Goal: Transaction & Acquisition: Book appointment/travel/reservation

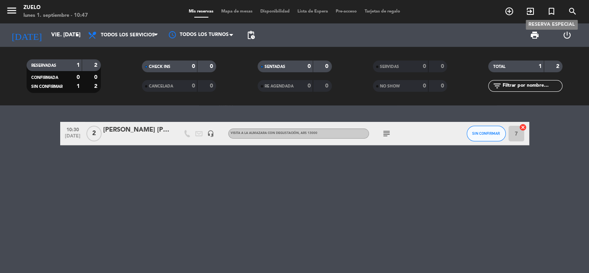
click at [550, 11] on icon "turned_in_not" at bounding box center [550, 11] width 9 height 9
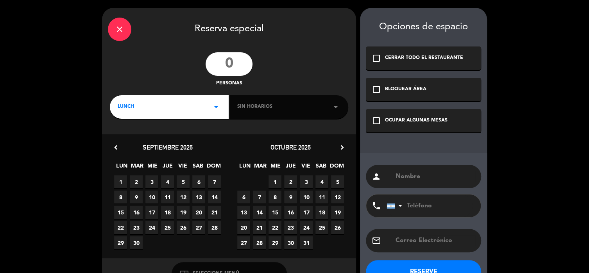
click at [229, 60] on input "number" at bounding box center [228, 63] width 47 height 23
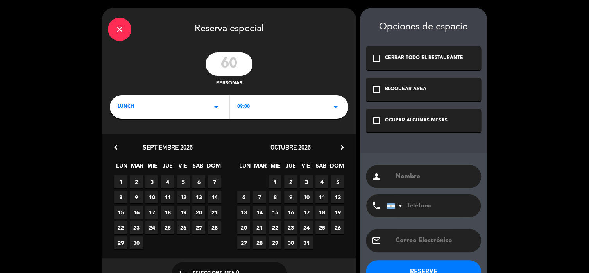
type input "60"
click at [429, 119] on div "OCUPAR ALGUNAS MESAS" at bounding box center [416, 121] width 62 height 8
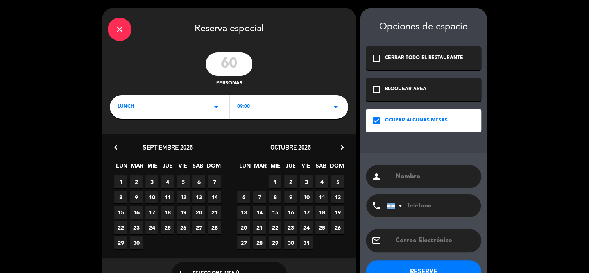
click at [277, 107] on div "09:00 arrow_drop_down" at bounding box center [288, 106] width 119 height 23
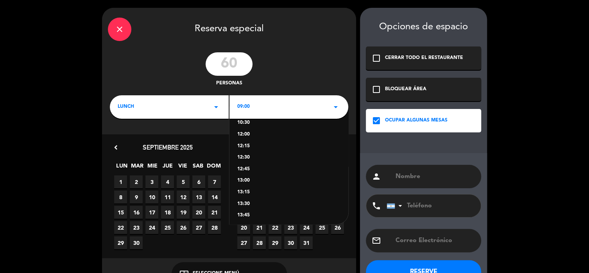
scroll to position [97, 0]
click at [243, 204] on div "15:30" at bounding box center [288, 204] width 103 height 8
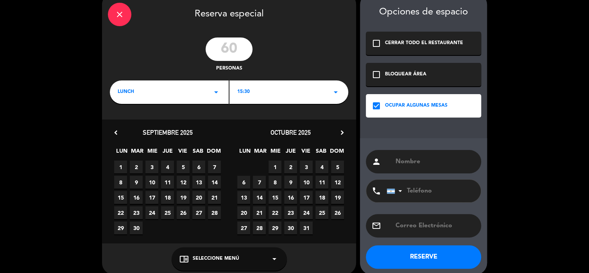
scroll to position [23, 0]
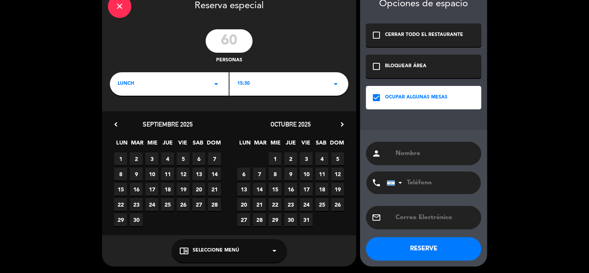
click at [257, 248] on div "chrome_reader_mode Seleccione Menú arrow_drop_down" at bounding box center [228, 250] width 115 height 23
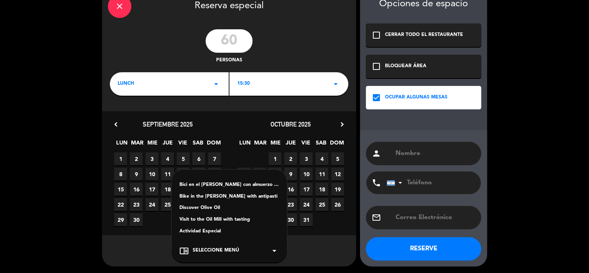
drag, startPoint x: 207, startPoint y: 220, endPoint x: 263, endPoint y: 208, distance: 57.5
click at [213, 218] on div "Visit to the Oil Mill with tasting" at bounding box center [229, 220] width 100 height 8
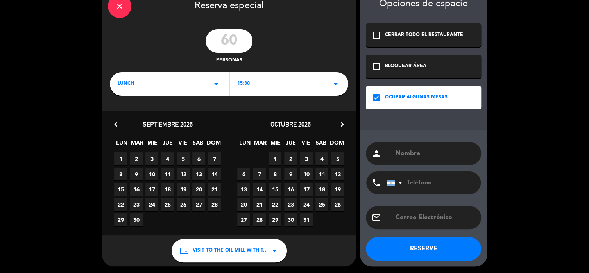
click at [445, 152] on input "text" at bounding box center [435, 153] width 80 height 11
type input "GRUPO [PERSON_NAME]"
click at [184, 173] on span "12" at bounding box center [183, 174] width 13 height 13
click at [451, 250] on button "RESERVE" at bounding box center [423, 248] width 115 height 23
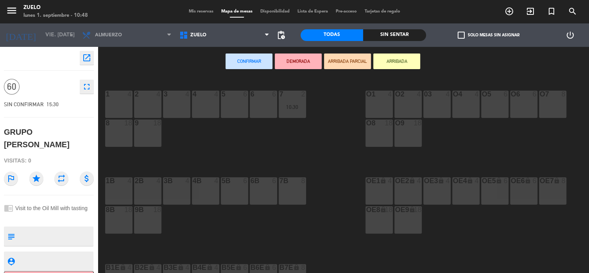
drag, startPoint x: 264, startPoint y: 107, endPoint x: 298, endPoint y: 73, distance: 48.9
click at [264, 107] on div "6 6" at bounding box center [263, 104] width 27 height 27
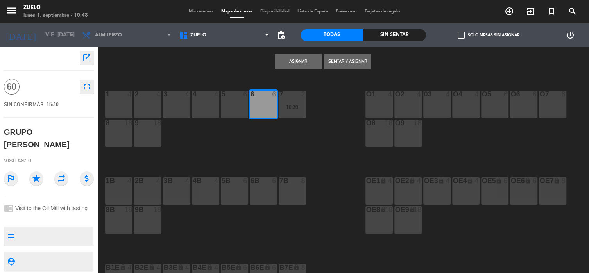
click at [299, 62] on button "Asignar" at bounding box center [298, 62] width 47 height 16
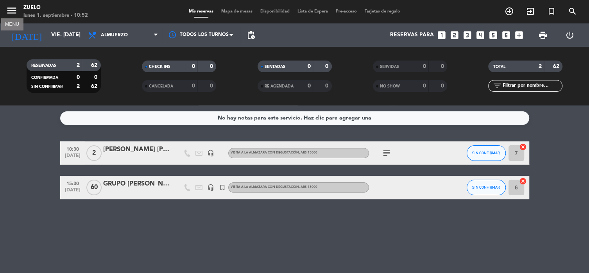
click at [9, 11] on icon "menu" at bounding box center [12, 11] width 12 height 12
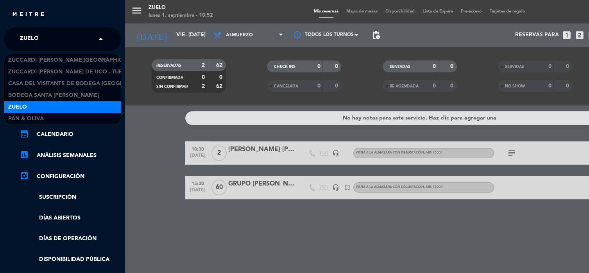
click at [62, 34] on input "text" at bounding box center [63, 39] width 95 height 17
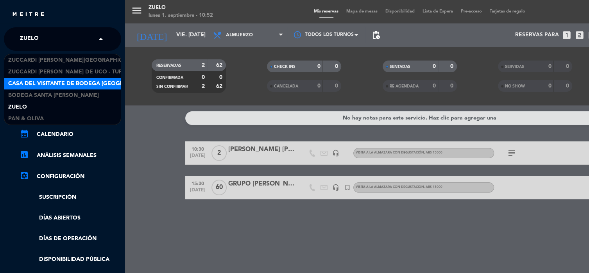
click at [21, 82] on span "Casa del Visitante de Bodega [GEOGRAPHIC_DATA][PERSON_NAME]" at bounding box center [106, 83] width 196 height 9
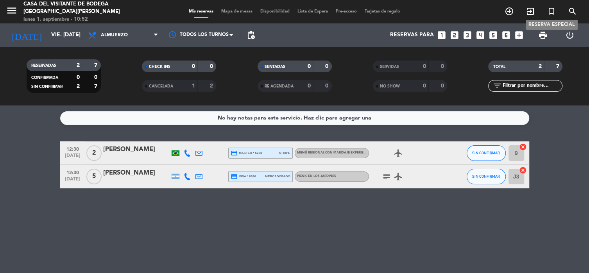
click at [549, 12] on icon "turned_in_not" at bounding box center [550, 11] width 9 height 9
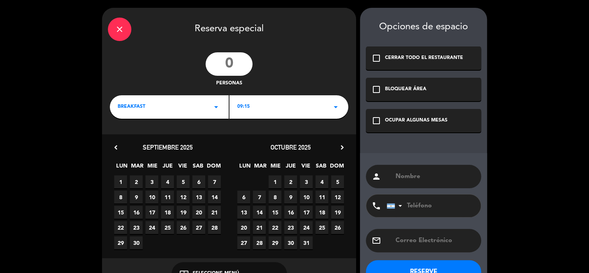
click at [242, 69] on input "number" at bounding box center [228, 63] width 47 height 23
type input "60"
click at [268, 98] on div "09:15 arrow_drop_down" at bounding box center [288, 106] width 119 height 23
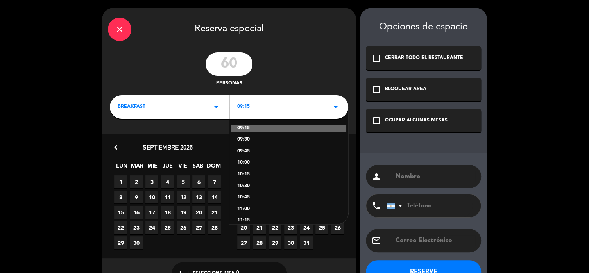
drag, startPoint x: 245, startPoint y: 187, endPoint x: 219, endPoint y: 162, distance: 36.5
click at [245, 186] on div "10:30" at bounding box center [288, 186] width 103 height 8
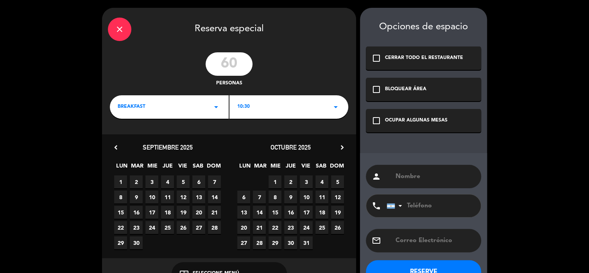
click at [183, 198] on span "12" at bounding box center [183, 197] width 13 height 13
click at [412, 168] on div "person" at bounding box center [423, 176] width 115 height 23
drag, startPoint x: 422, startPoint y: 116, endPoint x: 420, endPoint y: 155, distance: 39.5
click at [421, 121] on div "check_box_outline_blank OCUPAR ALGUNAS MESAS" at bounding box center [423, 120] width 115 height 23
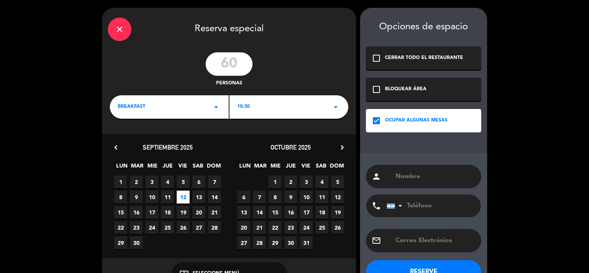
click at [418, 180] on input "text" at bounding box center [435, 176] width 80 height 11
drag, startPoint x: 369, startPoint y: 167, endPoint x: 195, endPoint y: 177, distance: 174.5
click at [195, 177] on div "close Reserva especial 60 personas BREAKFAST arrow_drop_down 10:30 arrow_drop_d…" at bounding box center [294, 148] width 589 height 297
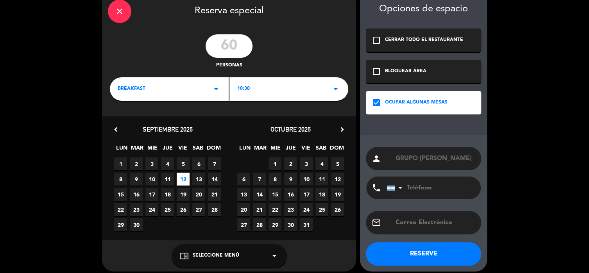
scroll to position [23, 0]
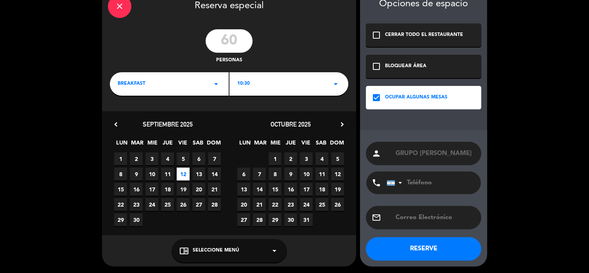
type input "GRUPO [PERSON_NAME]"
click at [212, 247] on span "Seleccione Menú" at bounding box center [216, 251] width 46 height 8
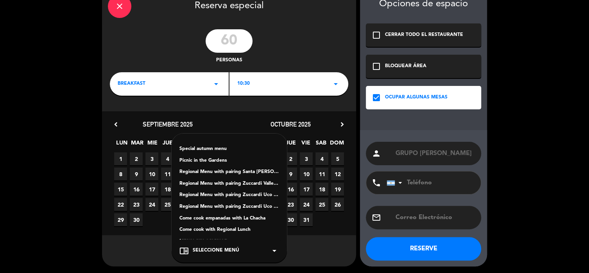
scroll to position [0, 0]
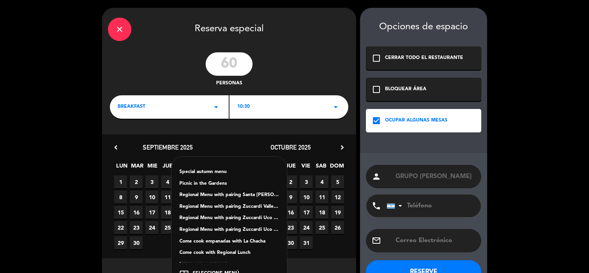
click at [116, 30] on icon "close" at bounding box center [119, 29] width 9 height 9
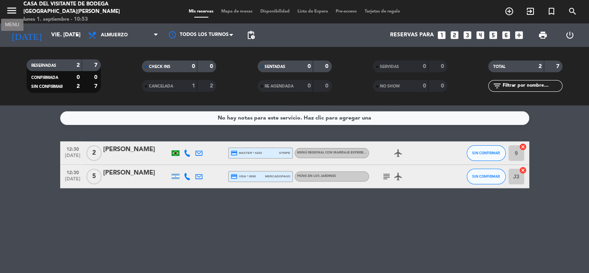
click at [9, 10] on icon "menu" at bounding box center [12, 11] width 12 height 12
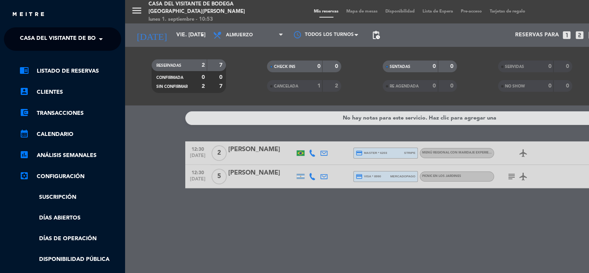
click at [33, 41] on span "Casa del Visitante de Bodega [GEOGRAPHIC_DATA][PERSON_NAME]" at bounding box center [118, 39] width 196 height 16
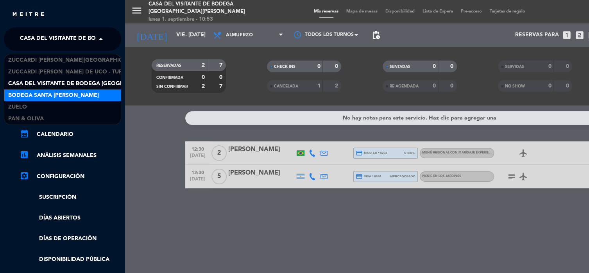
click at [38, 91] on span "Bodega Santa [PERSON_NAME]" at bounding box center [53, 95] width 91 height 9
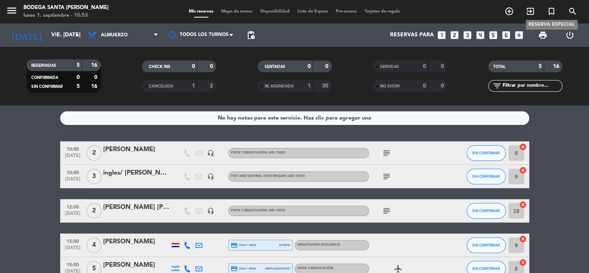
click at [550, 10] on icon "turned_in_not" at bounding box center [550, 11] width 9 height 9
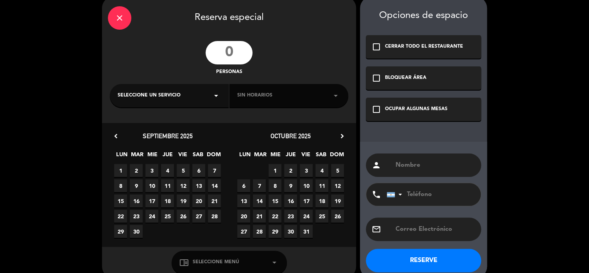
scroll to position [23, 0]
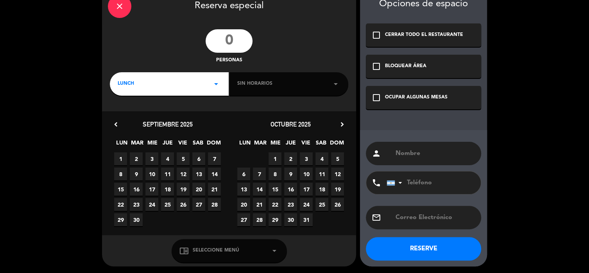
click at [230, 43] on input "number" at bounding box center [228, 40] width 47 height 23
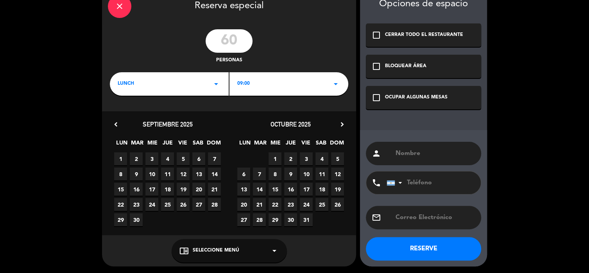
type input "60"
drag, startPoint x: 398, startPoint y: 92, endPoint x: 375, endPoint y: 96, distance: 23.8
click at [397, 93] on div "check_box_outline_blank OCUPAR ALGUNAS MESAS" at bounding box center [423, 97] width 115 height 23
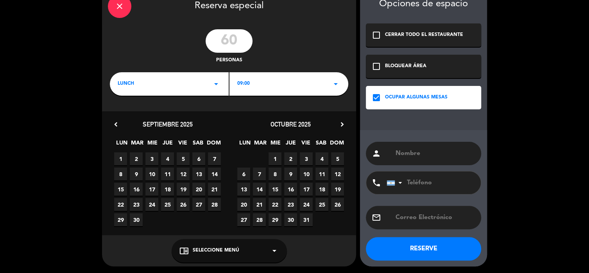
click at [147, 91] on div "LUNCH arrow_drop_down" at bounding box center [169, 83] width 119 height 23
click at [272, 76] on div "09:00 arrow_drop_down" at bounding box center [288, 83] width 119 height 23
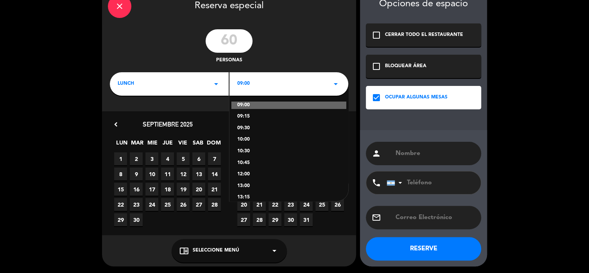
drag, startPoint x: 248, startPoint y: 152, endPoint x: 409, endPoint y: 152, distance: 161.7
click at [253, 152] on div "10:30" at bounding box center [288, 152] width 103 height 8
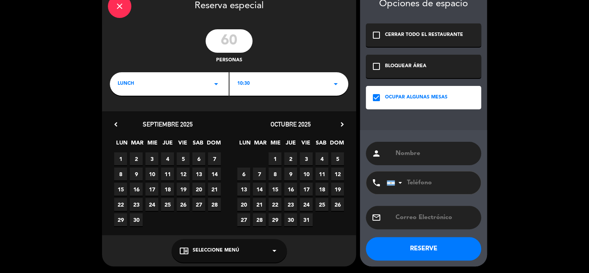
click at [432, 150] on input "text" at bounding box center [435, 153] width 80 height 11
type input "GRUPO [PERSON_NAME]"
click at [182, 173] on span "12" at bounding box center [183, 174] width 13 height 13
click at [235, 255] on div "chrome_reader_mode Seleccione Menú arrow_drop_down" at bounding box center [228, 250] width 115 height 23
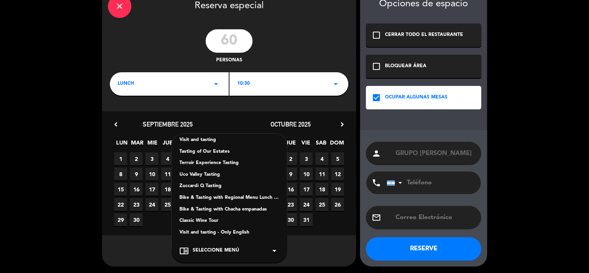
scroll to position [0, 0]
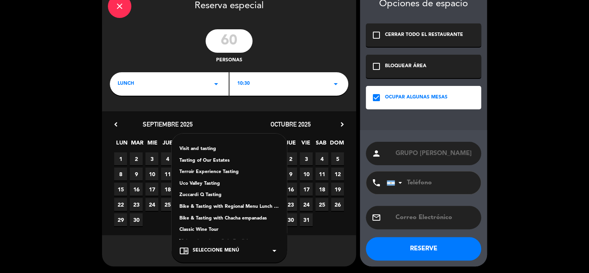
click at [210, 149] on div "Visit and tasting" at bounding box center [229, 149] width 100 height 8
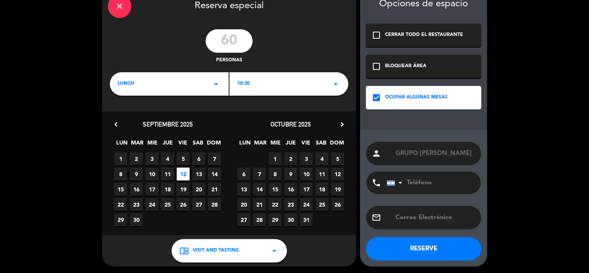
click at [414, 251] on button "RESERVE" at bounding box center [423, 248] width 115 height 23
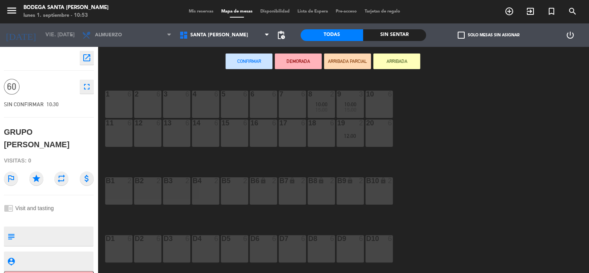
click at [289, 107] on div "7 6" at bounding box center [292, 104] width 27 height 27
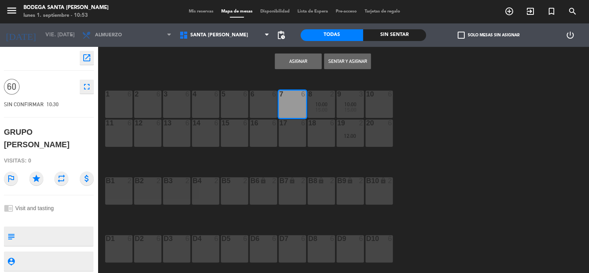
click at [300, 65] on button "Asignar" at bounding box center [298, 62] width 47 height 16
